Goal: Transaction & Acquisition: Purchase product/service

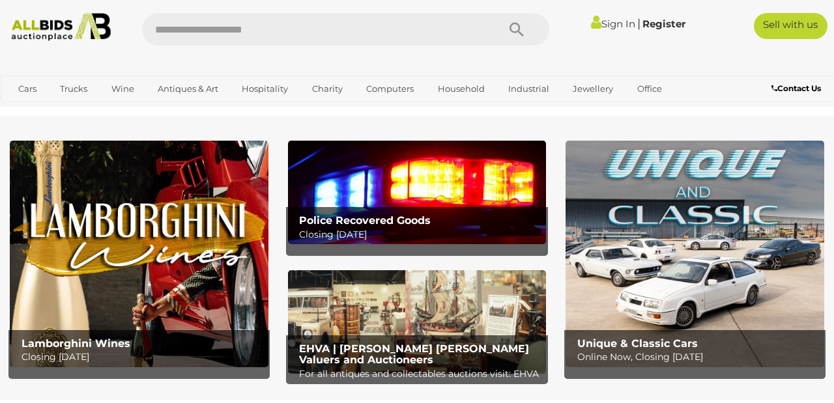
click at [298, 40] on input "text" at bounding box center [313, 29] width 343 height 33
type input "******"
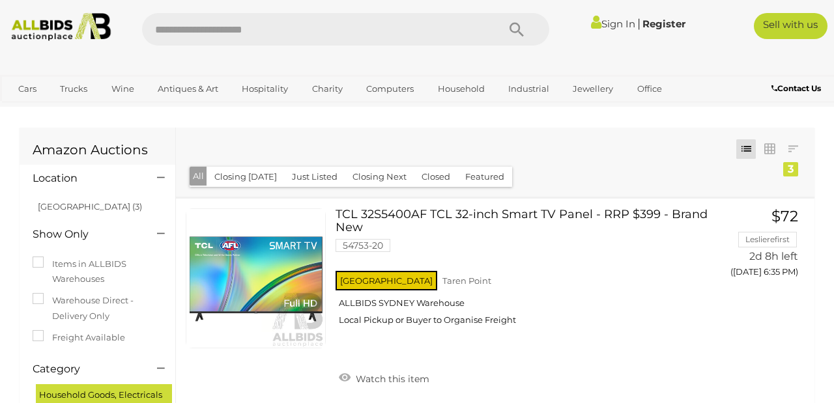
click at [369, 33] on input "text" at bounding box center [313, 29] width 343 height 33
